Goal: Task Accomplishment & Management: Complete application form

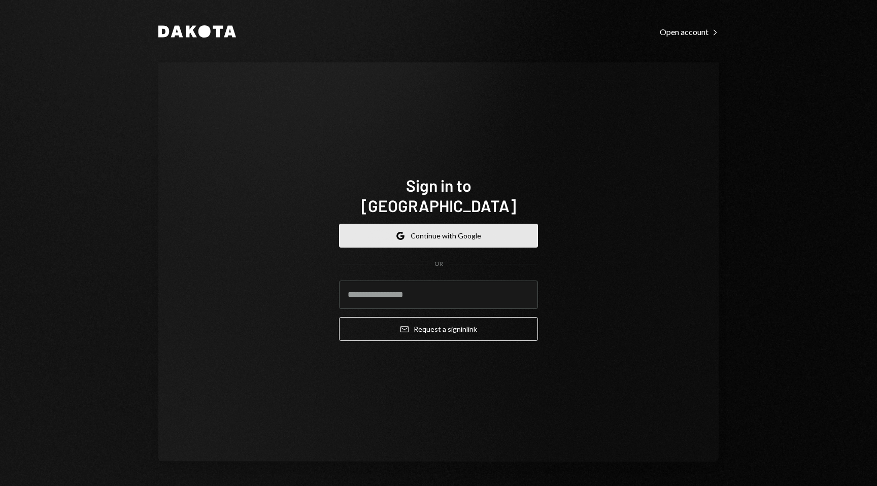
click at [417, 225] on button "Google Continue with Google" at bounding box center [438, 236] width 199 height 24
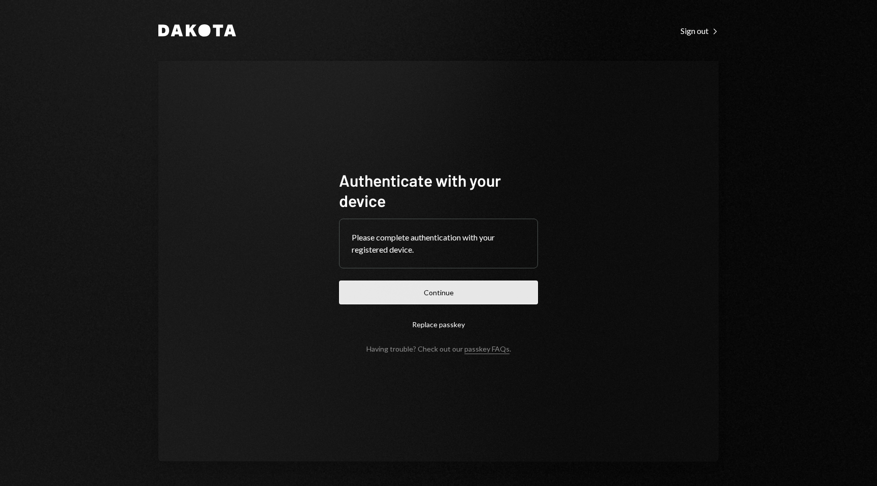
click at [443, 294] on button "Continue" at bounding box center [438, 293] width 199 height 24
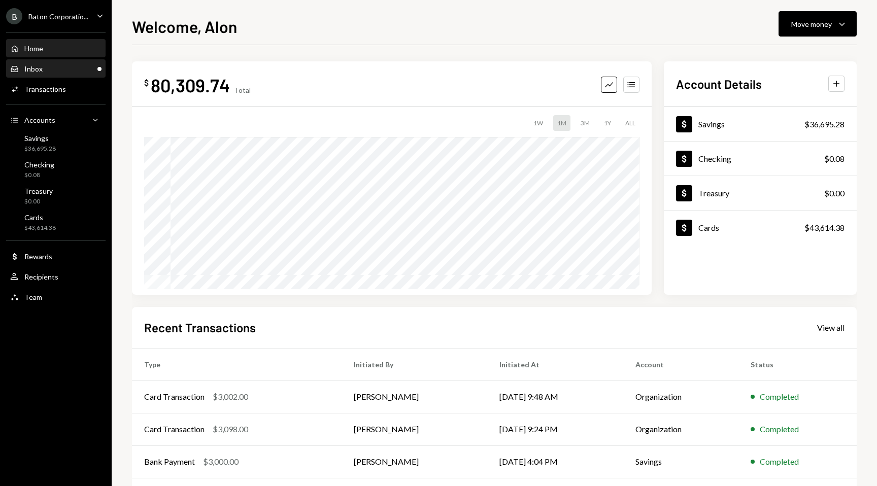
click at [32, 70] on div "Inbox" at bounding box center [33, 68] width 18 height 9
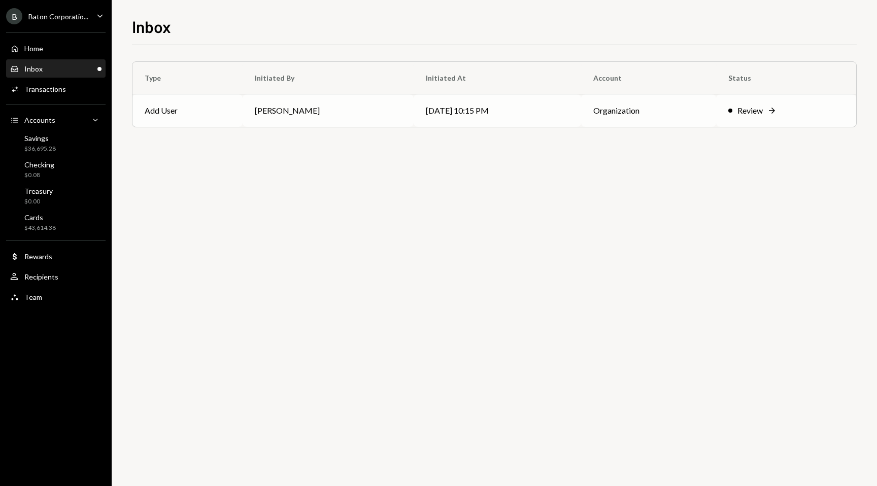
click at [414, 115] on td "[DATE] 10:15 PM" at bounding box center [497, 110] width 167 height 32
click at [732, 115] on div "Review Right Arrow" at bounding box center [786, 111] width 116 height 12
click at [755, 107] on div "Review" at bounding box center [749, 111] width 25 height 12
click at [678, 277] on div "Type Initiated By Initiated At Account Status Add User [PERSON_NAME] [DATE] 10:…" at bounding box center [494, 265] width 725 height 441
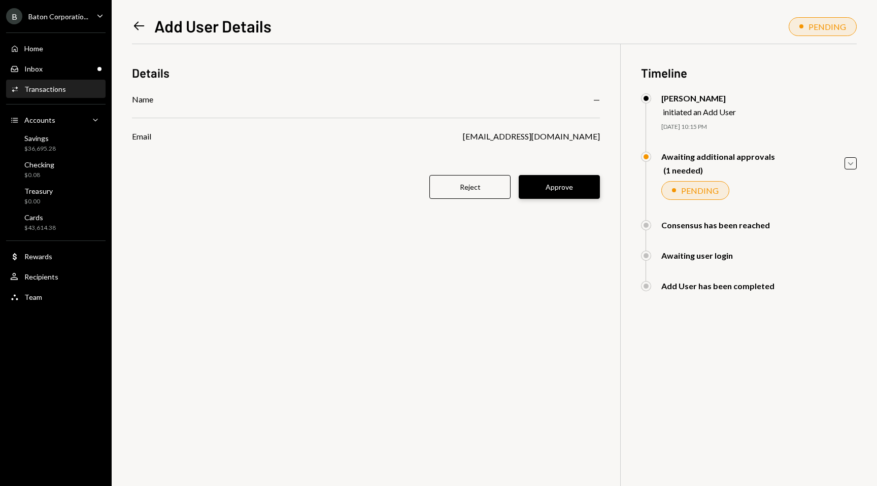
click at [539, 187] on button "Approve" at bounding box center [559, 187] width 81 height 24
